Goal: Go to known website: Go to known website

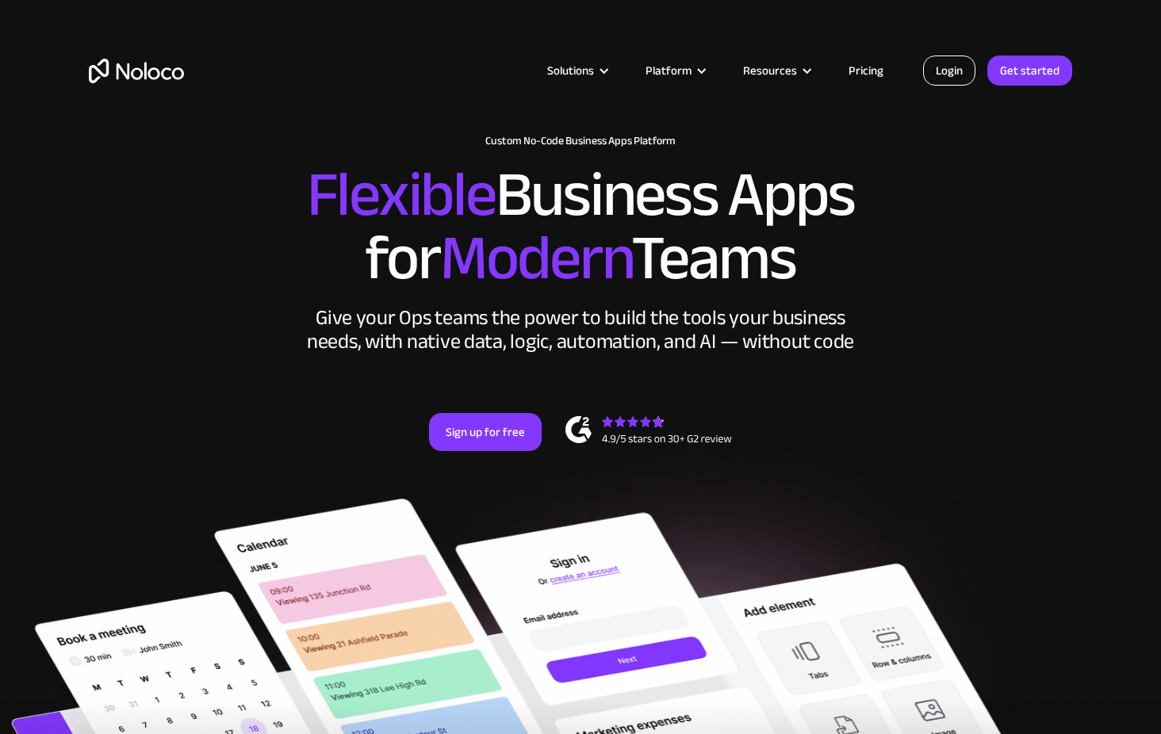
click at [938, 80] on link "Login" at bounding box center [949, 71] width 52 height 30
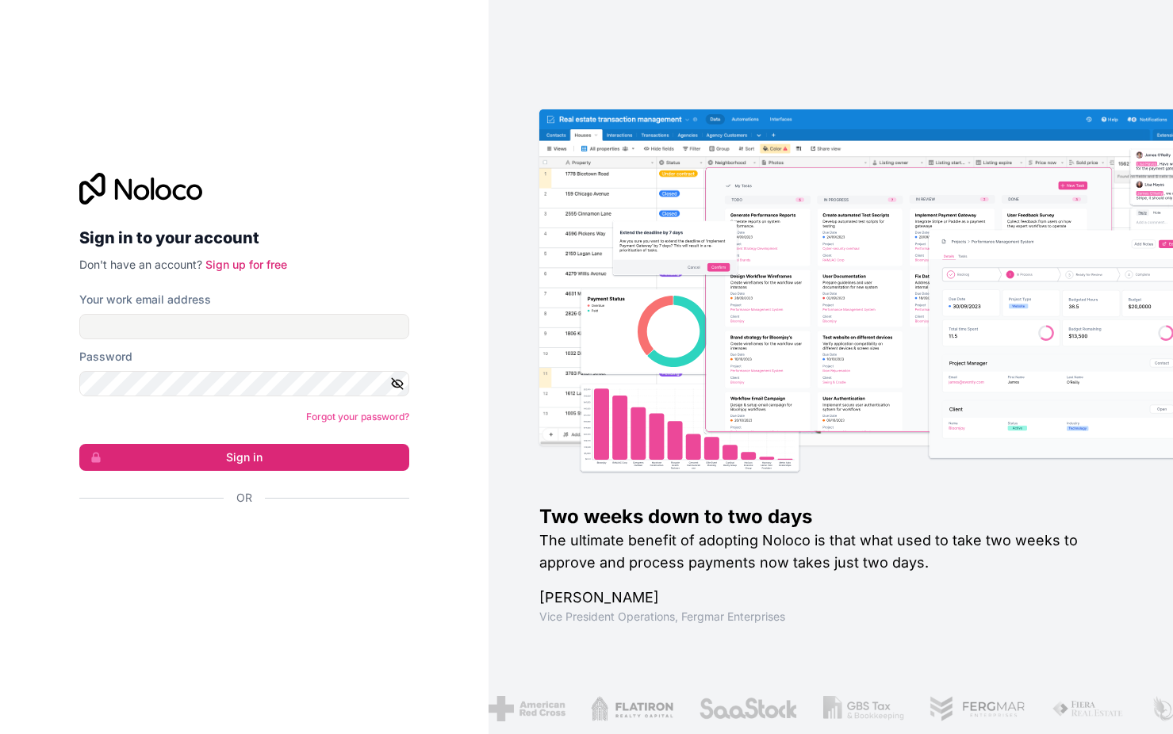
drag, startPoint x: 333, startPoint y: 662, endPoint x: 334, endPoint y: 554, distance: 107.8
click at [331, 660] on div "Sign in to your account Don't have an account? Sign up for free Your work email…" at bounding box center [244, 367] width 488 height 734
click at [287, 607] on div "Sign in to your account Don't have an account? Sign up for free Your work email…" at bounding box center [244, 367] width 488 height 734
click at [207, 329] on input "Your work email address" at bounding box center [244, 326] width 330 height 25
click at [361, 668] on div "Sign in to your account Don't have an account? Sign up for free Your work email…" at bounding box center [244, 367] width 488 height 734
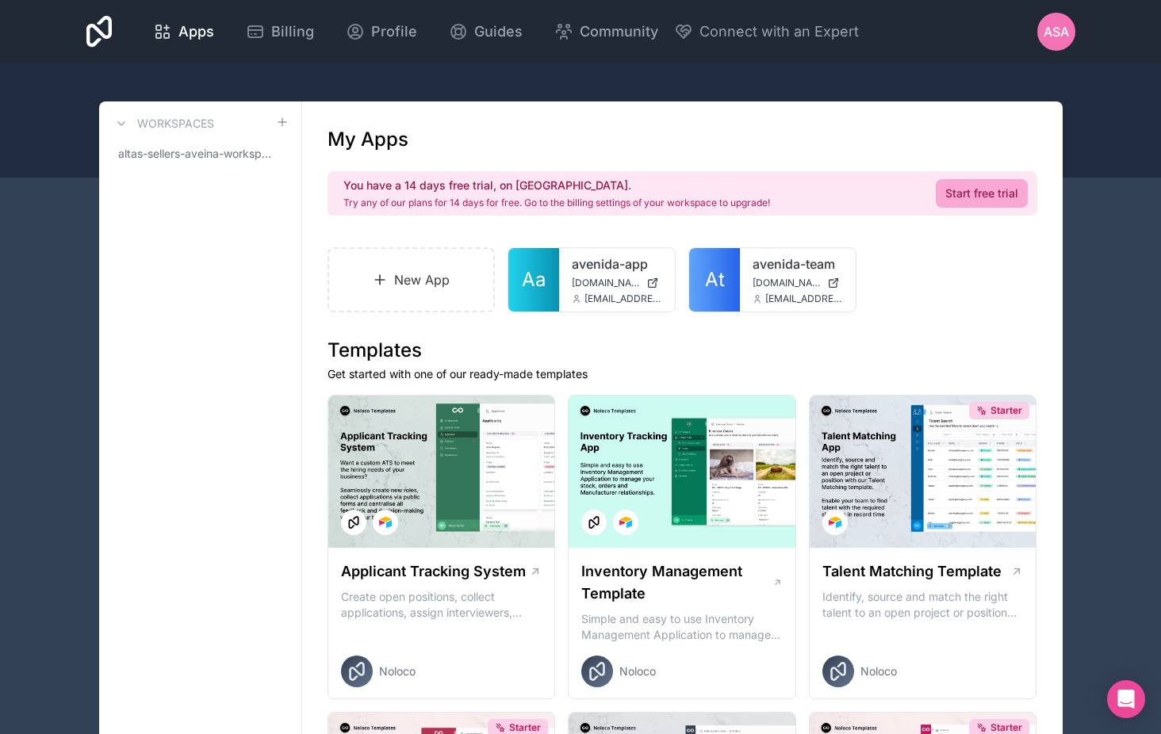
click at [1060, 30] on span "ASA" at bounding box center [1055, 31] width 25 height 19
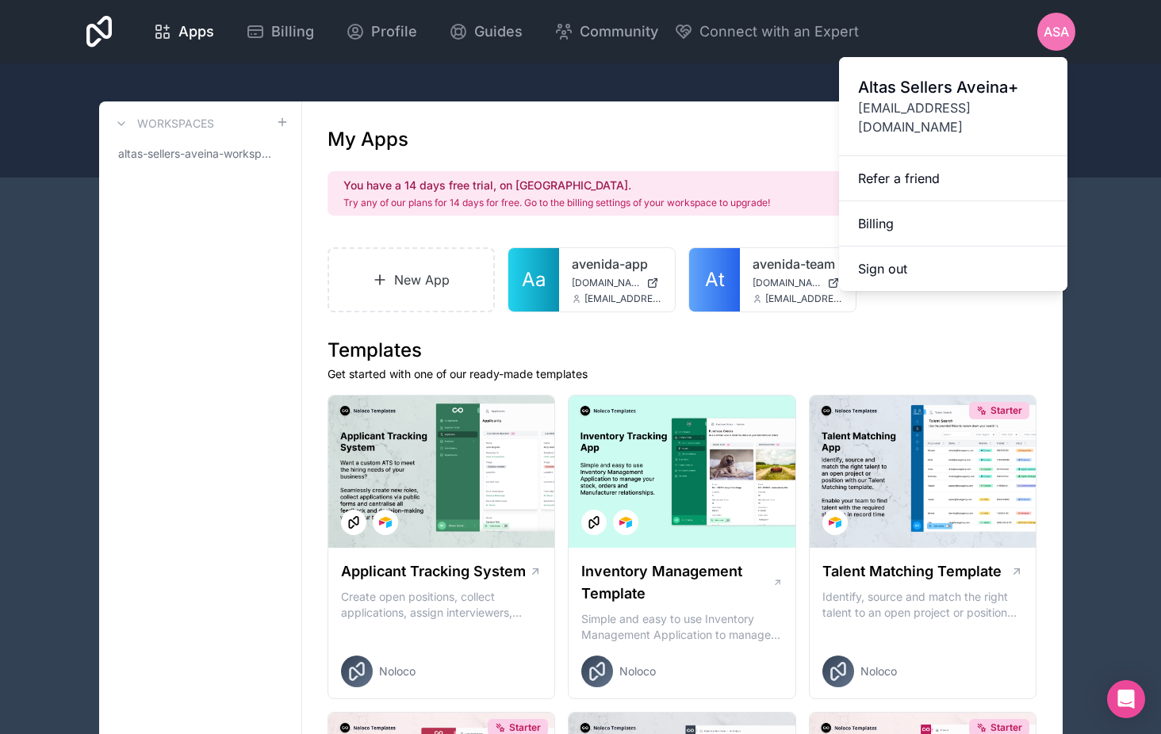
click at [1060, 32] on span "ASA" at bounding box center [1055, 31] width 25 height 19
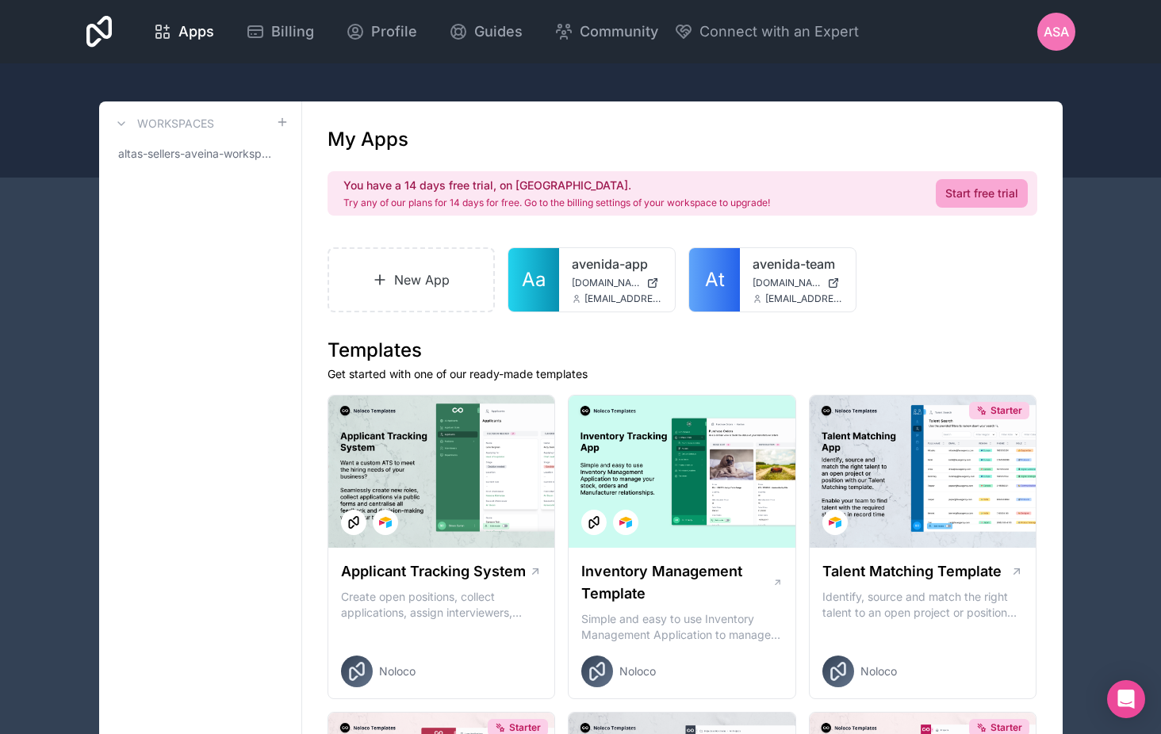
click at [994, 28] on div "Apps Billing Profile Guides Community Connect with an Expert ASA Billing Profil…" at bounding box center [581, 31] width 1014 height 63
click at [579, 258] on link "avenida-app" at bounding box center [617, 264] width 90 height 19
